Goal: Transaction & Acquisition: Obtain resource

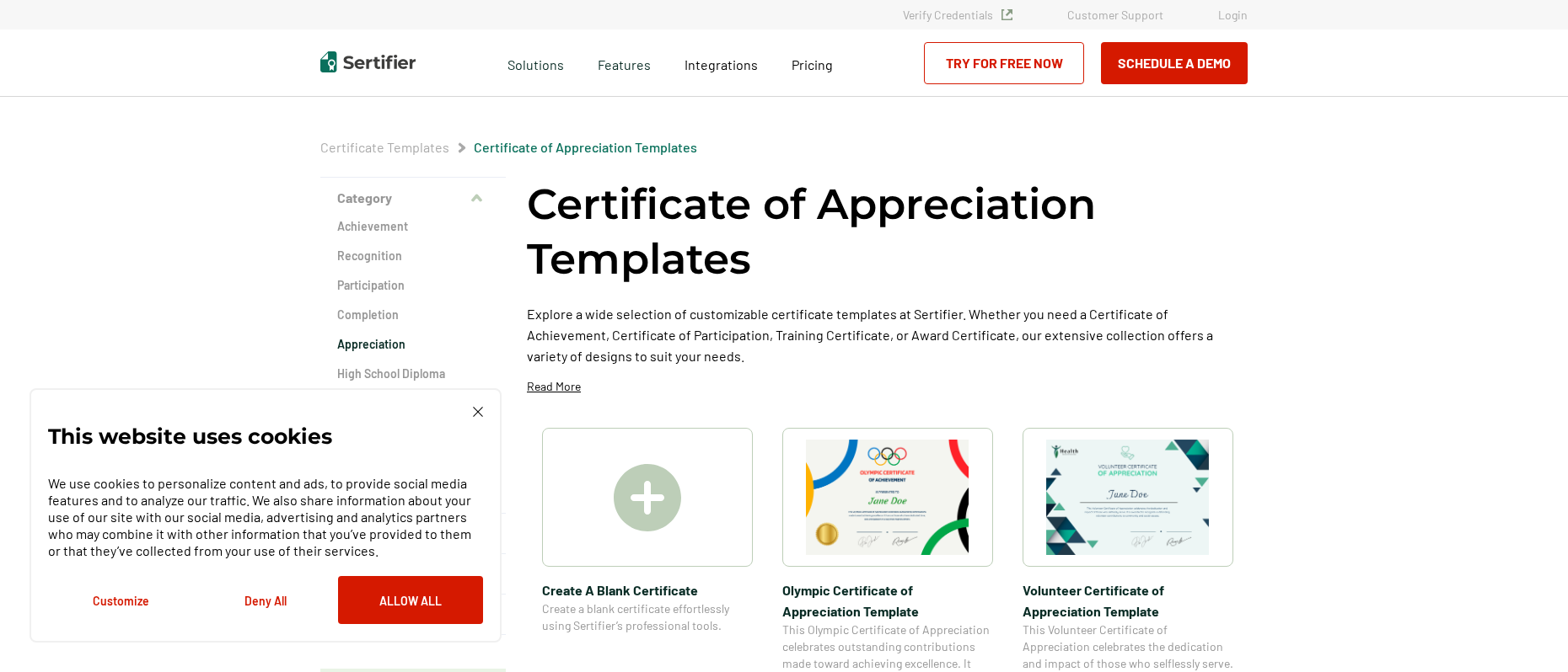
click at [1134, 480] on img at bounding box center [1128, 498] width 164 height 116
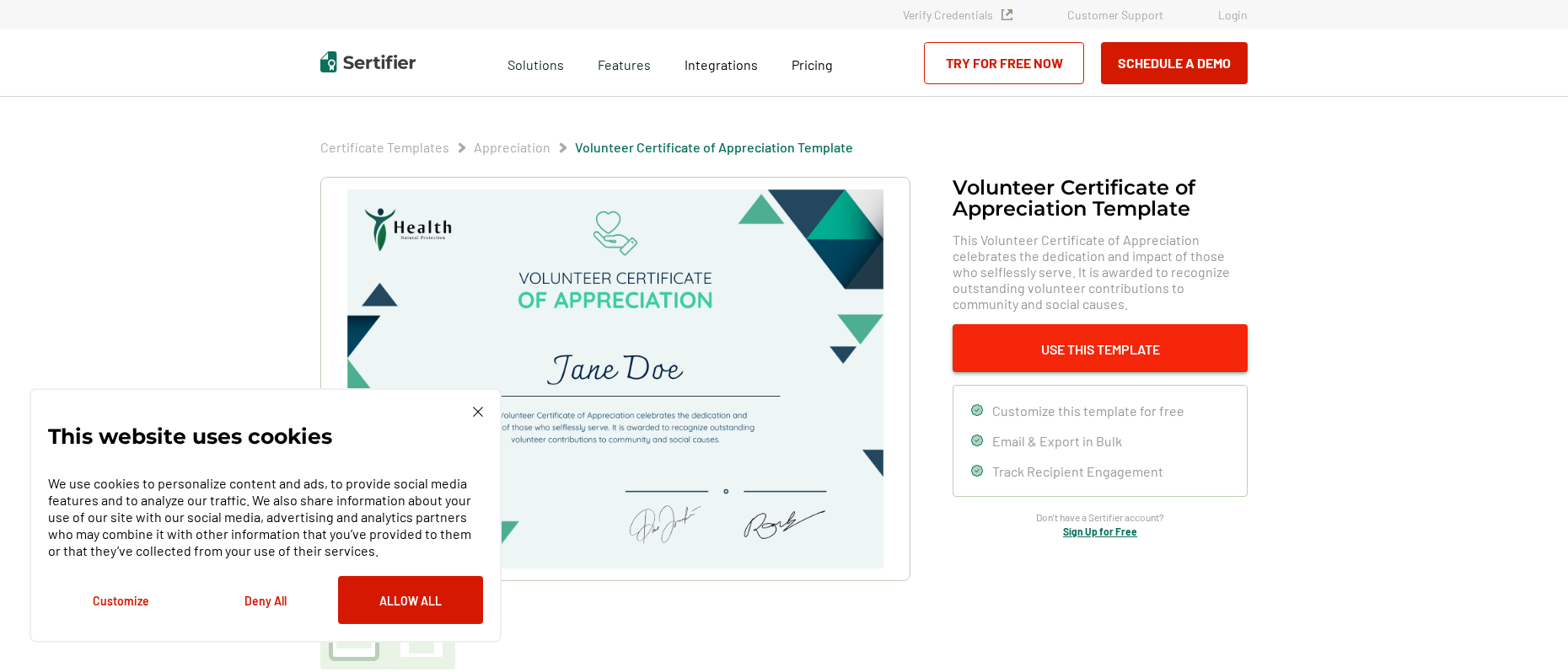
click at [1079, 346] on button "Use This Template" at bounding box center [1100, 348] width 295 height 48
click at [476, 403] on div "This website uses cookies We use cookies to personalize content and ads, to pro…" at bounding box center [265, 515] width 472 height 255
click at [473, 413] on img at bounding box center [478, 412] width 11 height 10
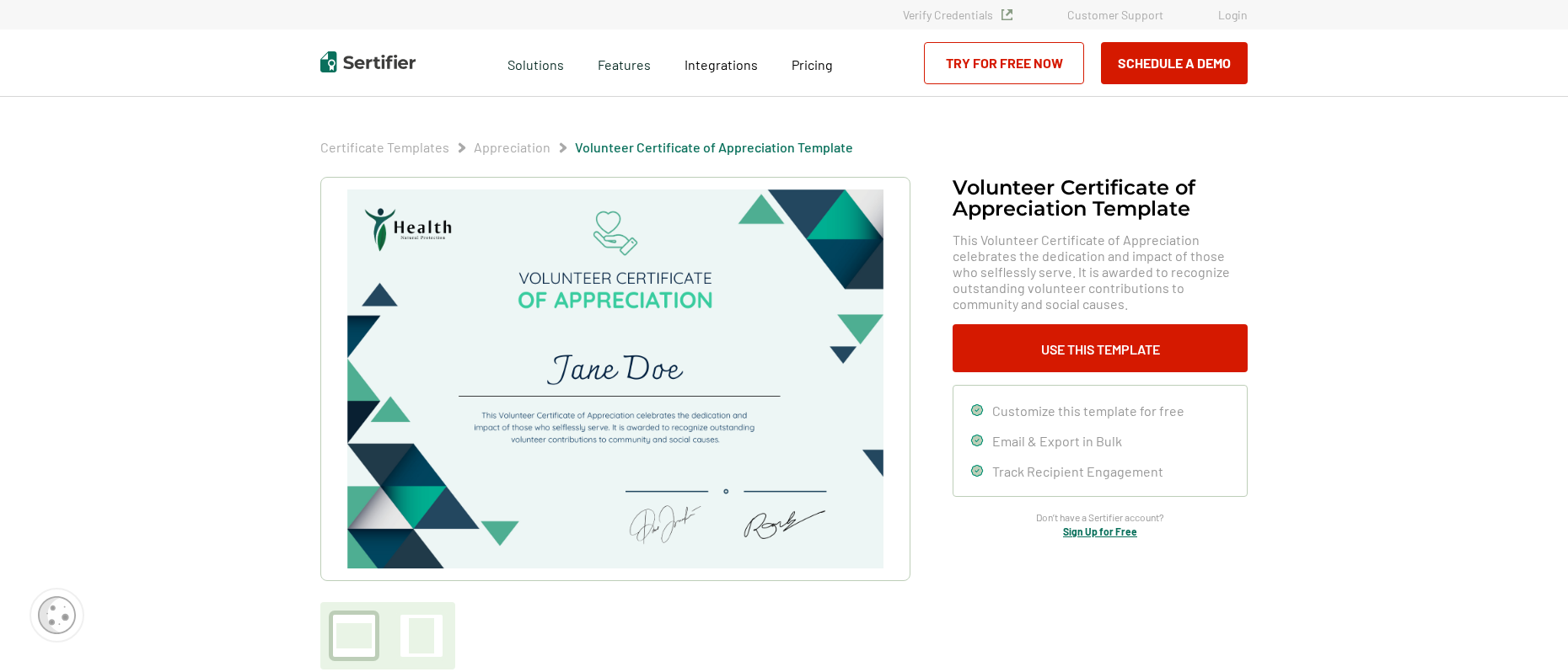
click at [1023, 59] on link "Try for Free Now" at bounding box center [1003, 63] width 160 height 42
